Goal: Task Accomplishment & Management: Manage account settings

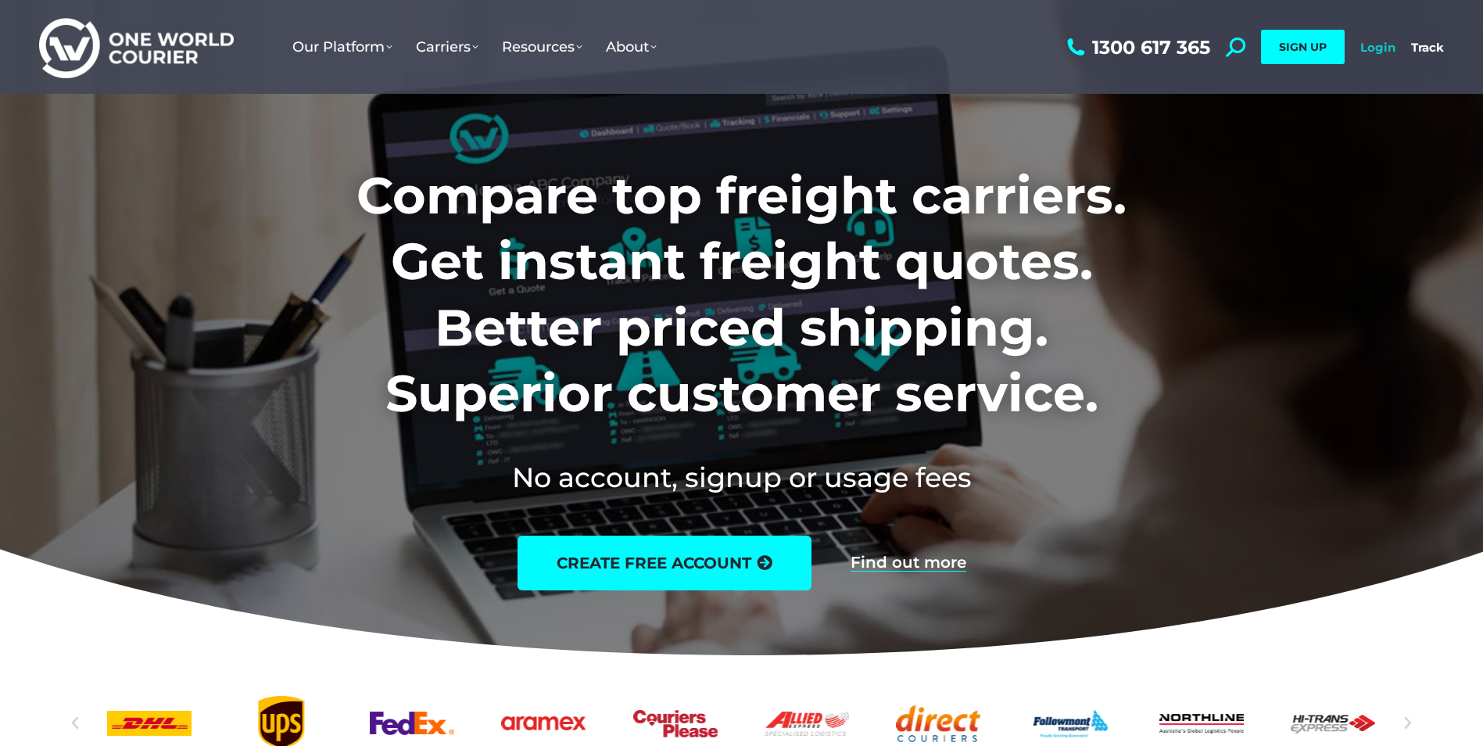
click at [1378, 46] on link "Login" at bounding box center [1378, 47] width 35 height 15
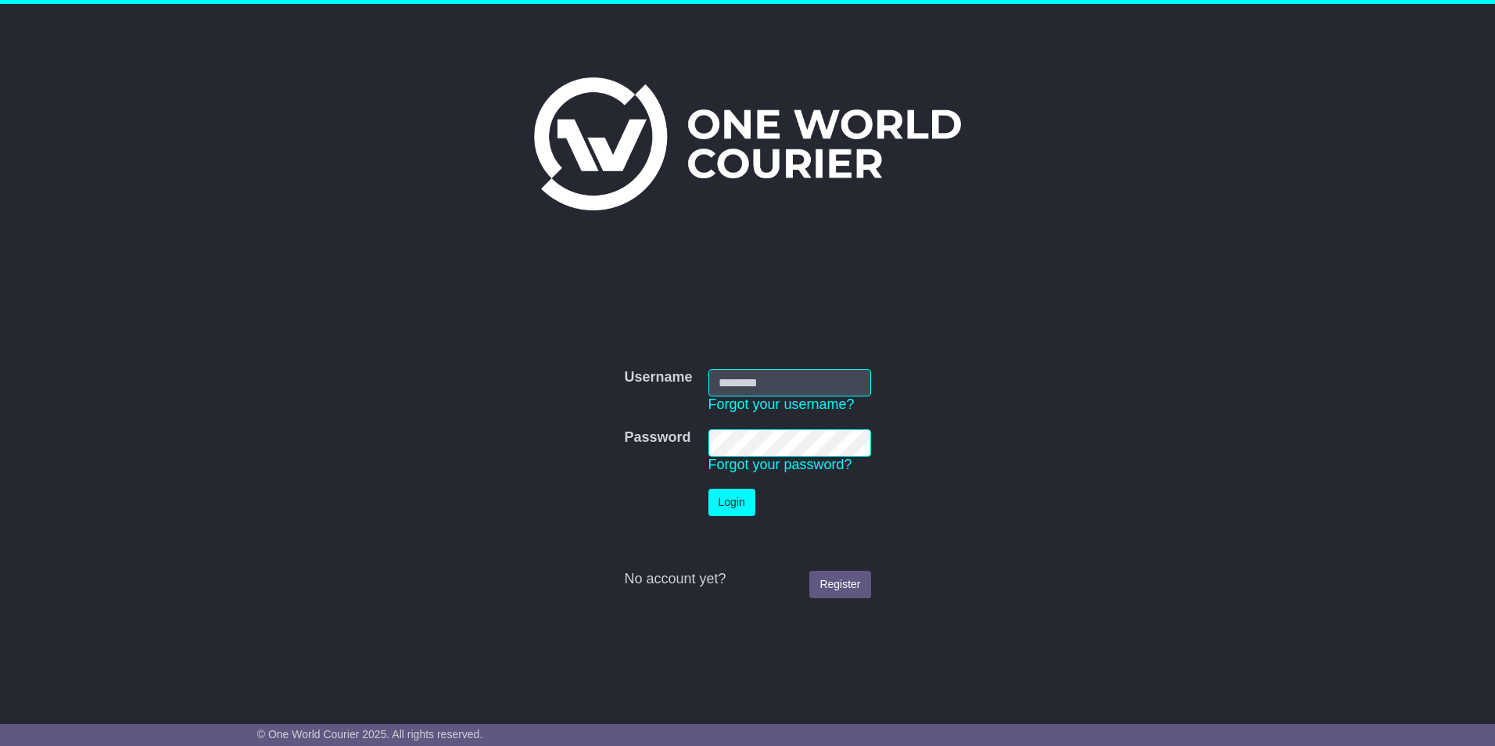
type input "**********"
click at [726, 501] on button "Login" at bounding box center [732, 502] width 47 height 27
